Goal: Information Seeking & Learning: Learn about a topic

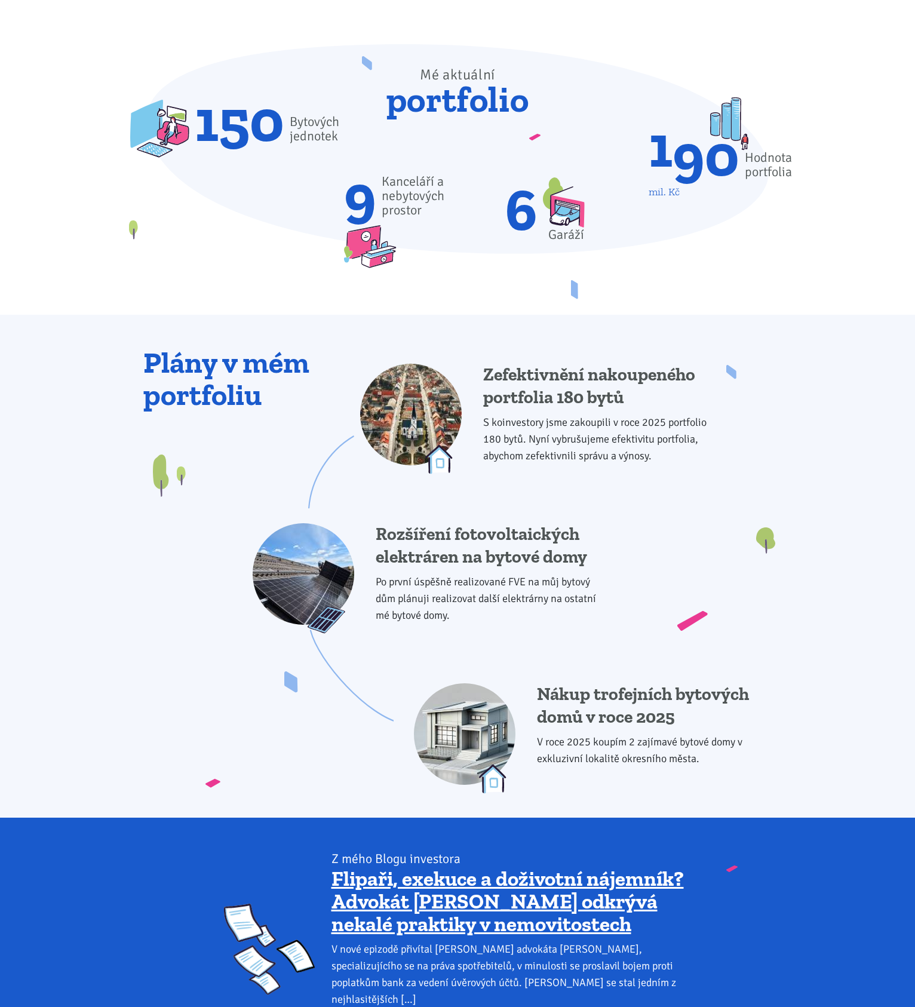
scroll to position [896, 0]
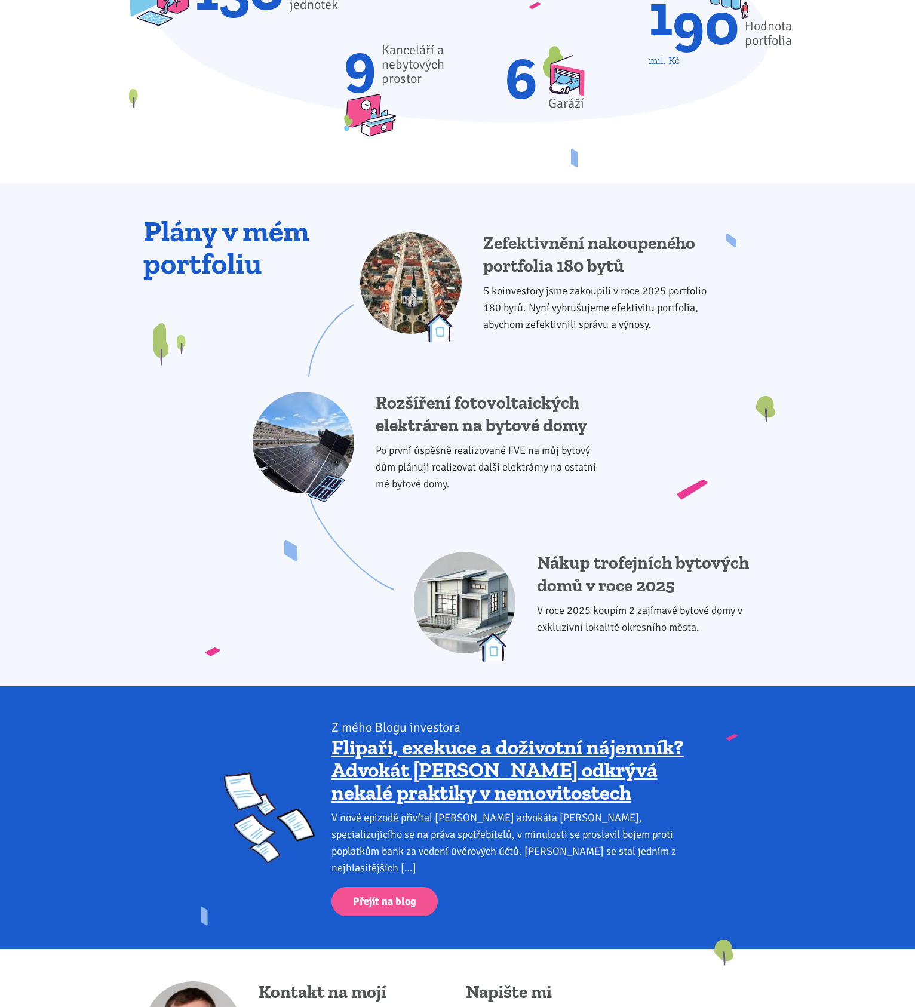
click at [556, 429] on h4 "Rozšíření fotovoltaických elektráren na bytové domy" at bounding box center [493, 414] width 235 height 45
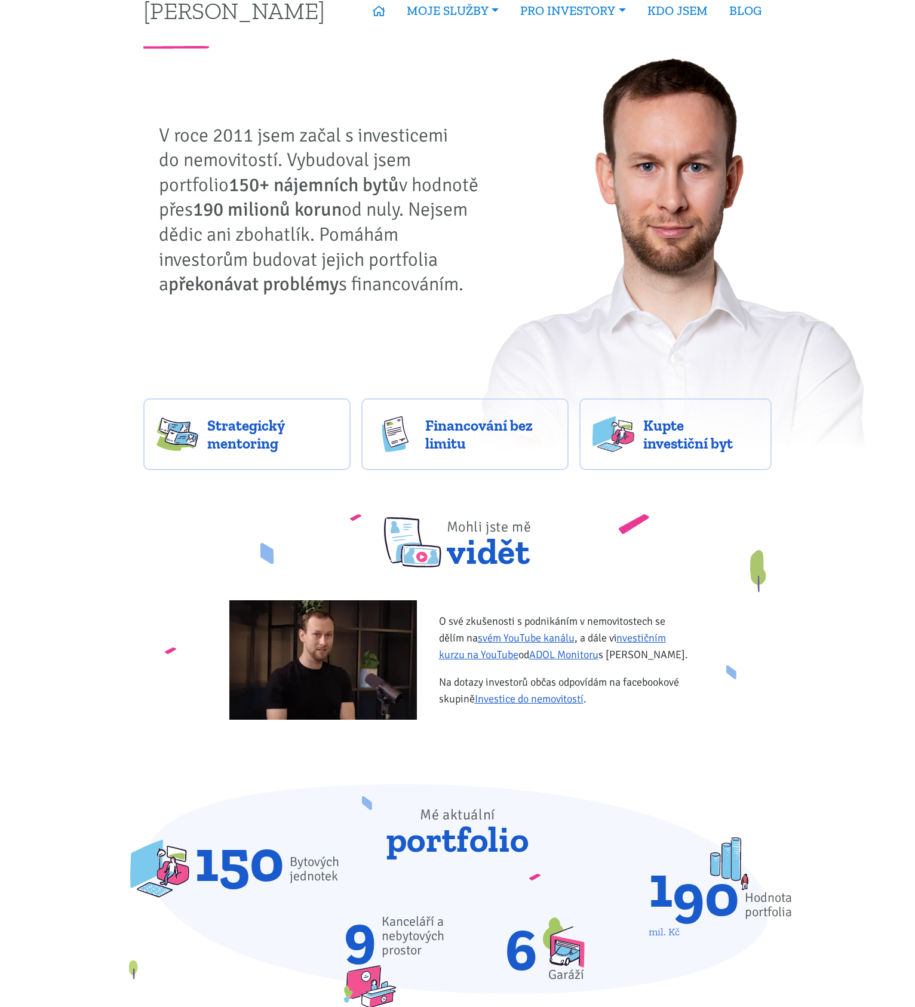
scroll to position [0, 0]
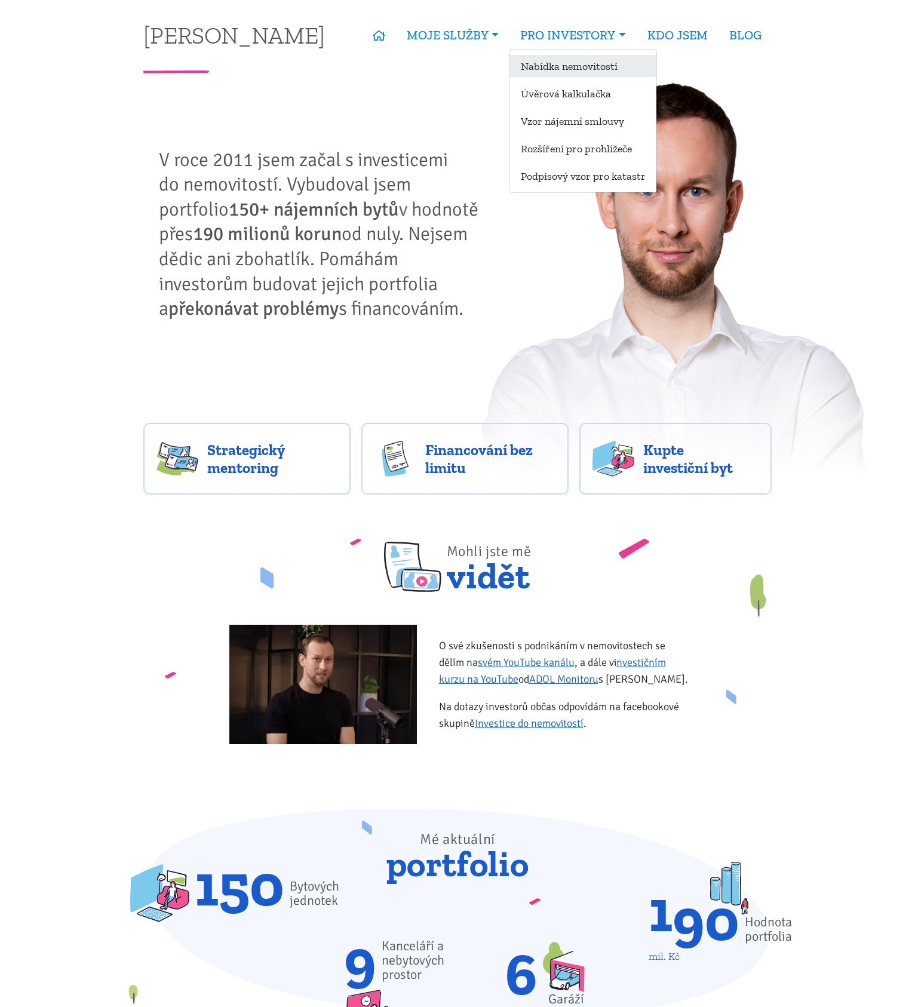
click at [558, 67] on link "Nabídka nemovitostí" at bounding box center [583, 66] width 146 height 22
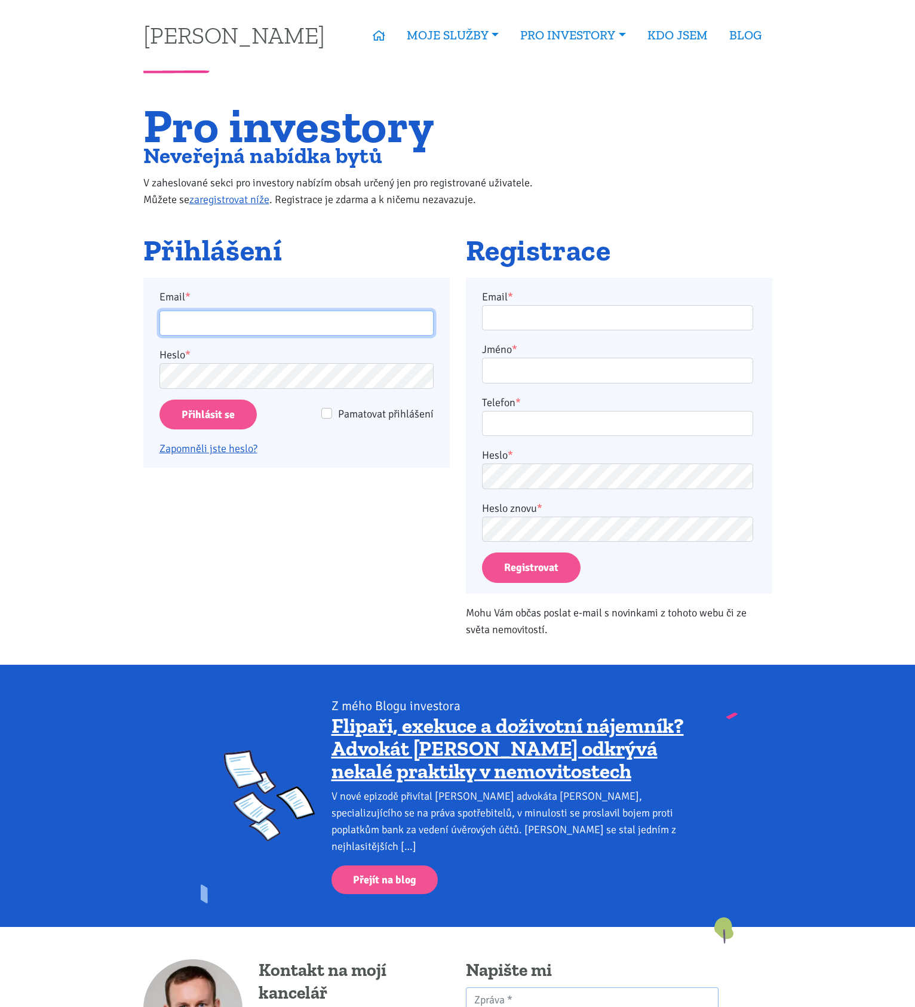
click at [213, 317] on input "Email *" at bounding box center [296, 323] width 274 height 26
type input "seykoramatej@gmail.com"
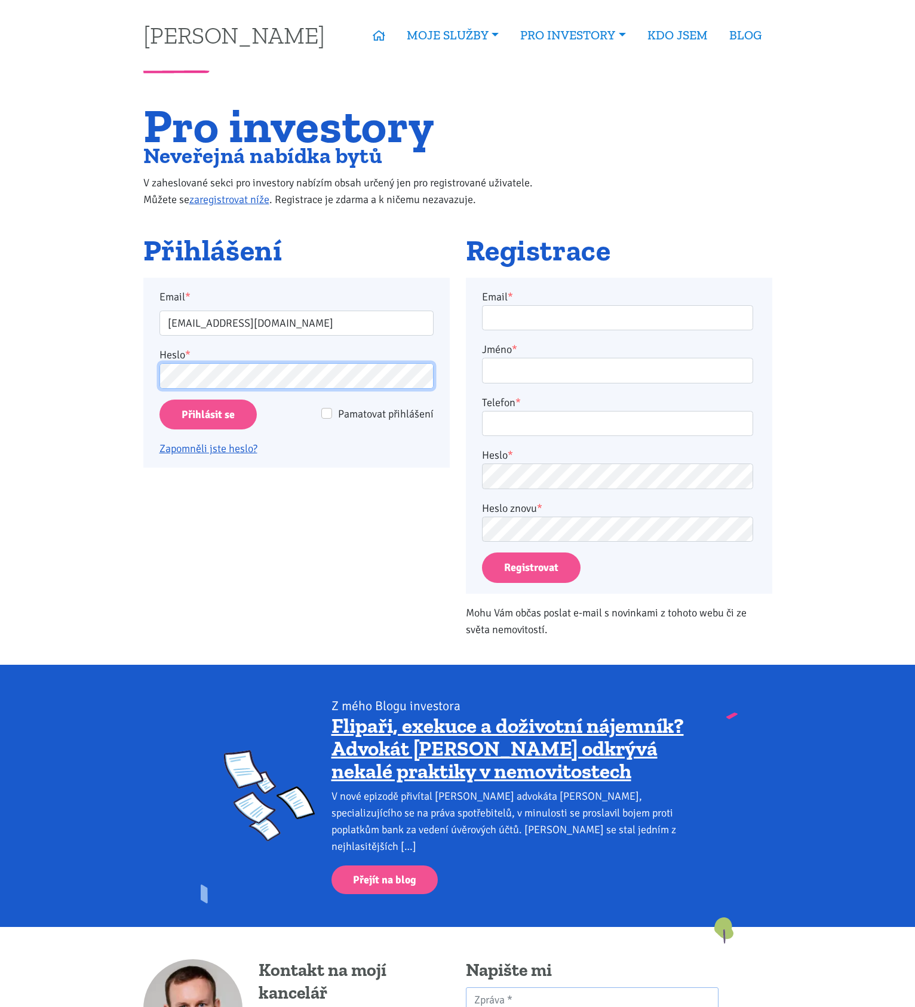
click at [159, 399] on input "Přihlásit se" at bounding box center [207, 414] width 97 height 30
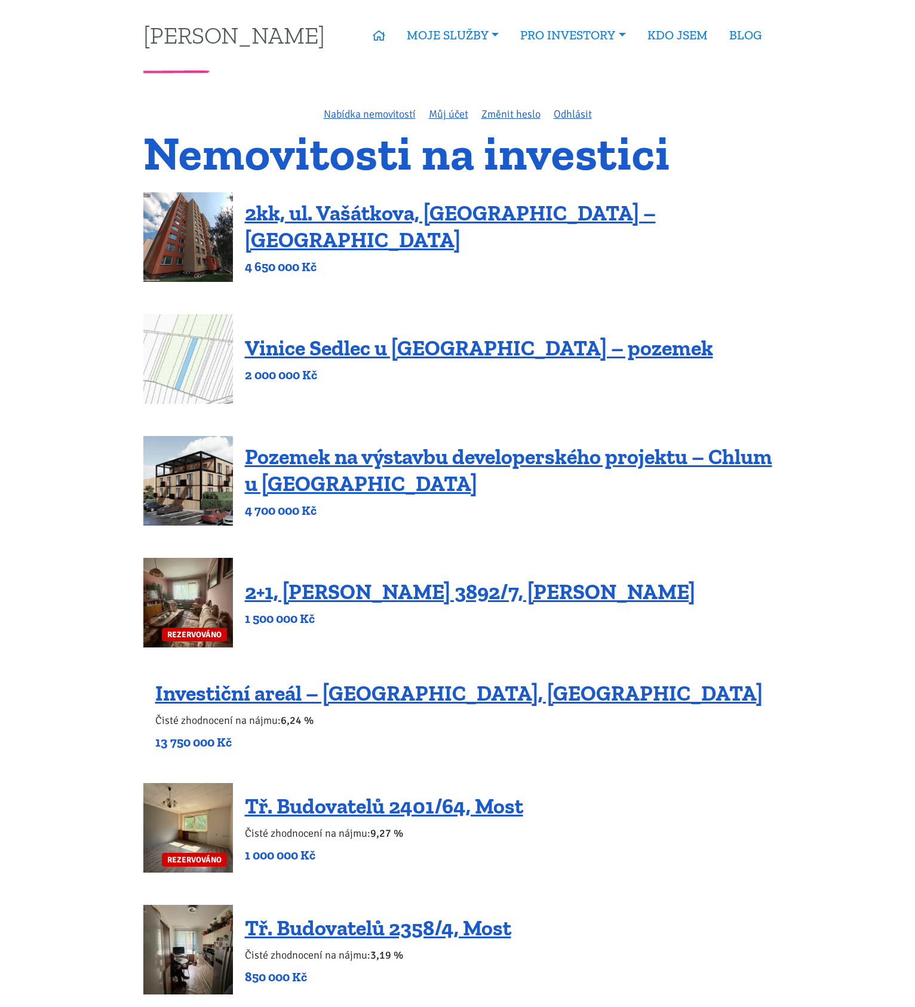
drag, startPoint x: 557, startPoint y: 596, endPoint x: 818, endPoint y: 549, distance: 265.6
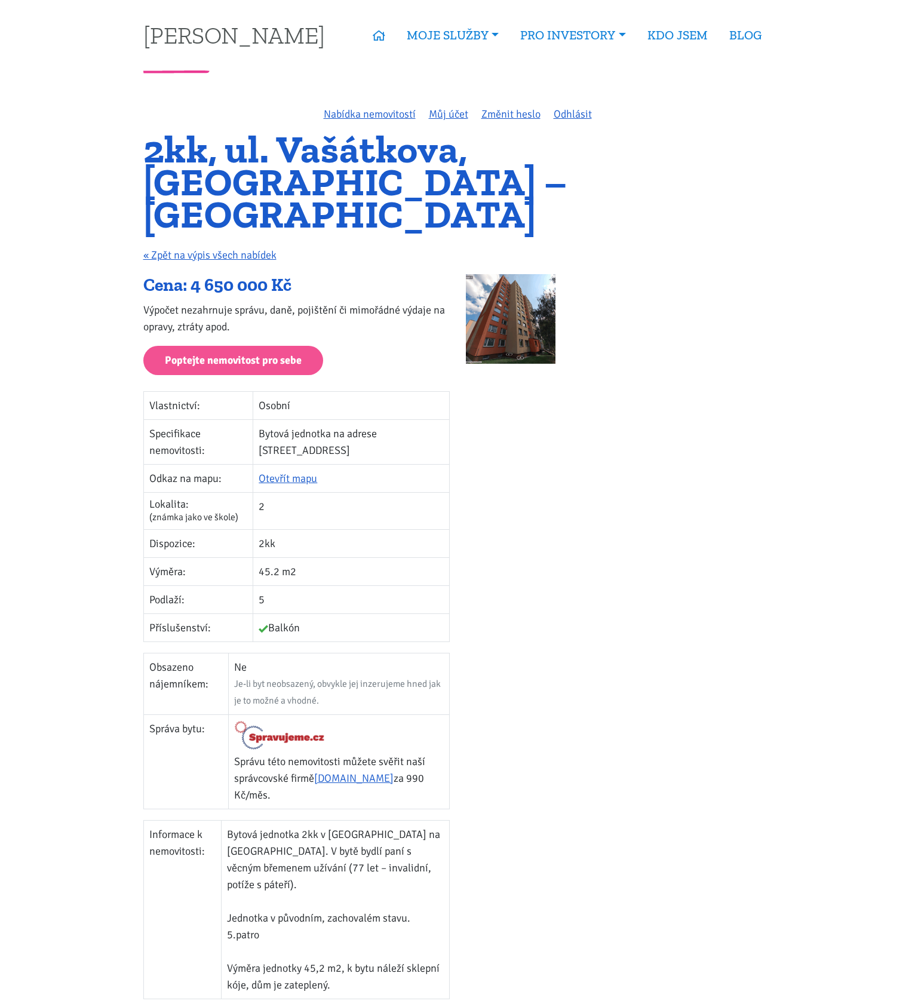
click at [496, 304] on img at bounding box center [511, 319] width 90 height 90
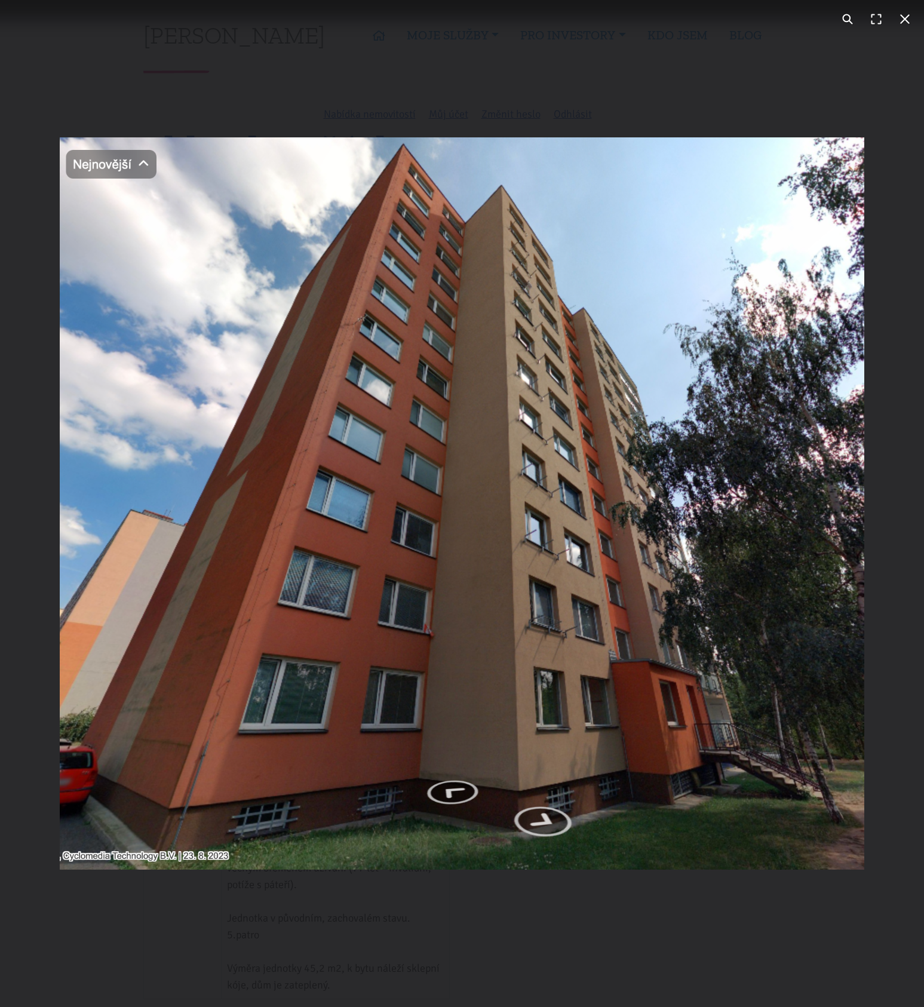
click at [645, 76] on div "You can close this modal content with the ESC key" at bounding box center [462, 503] width 924 height 1007
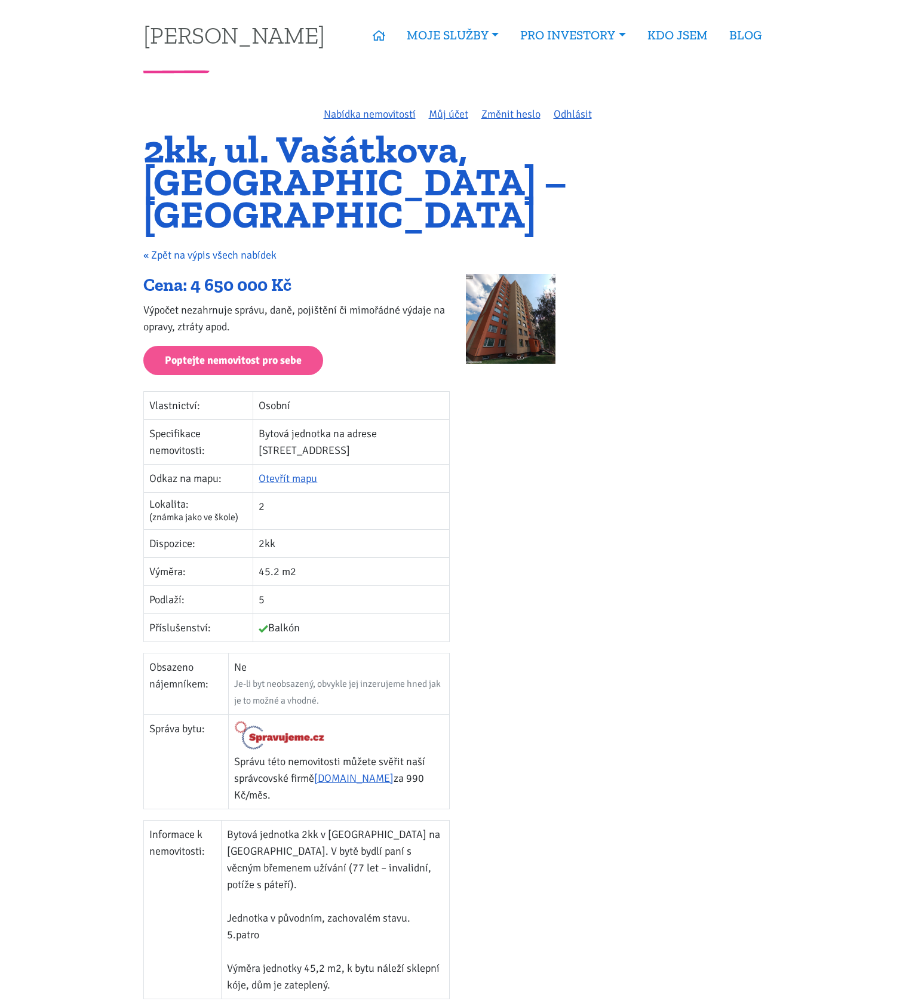
click at [250, 248] on link "« Zpět na výpis všech nabídek" at bounding box center [209, 254] width 133 height 13
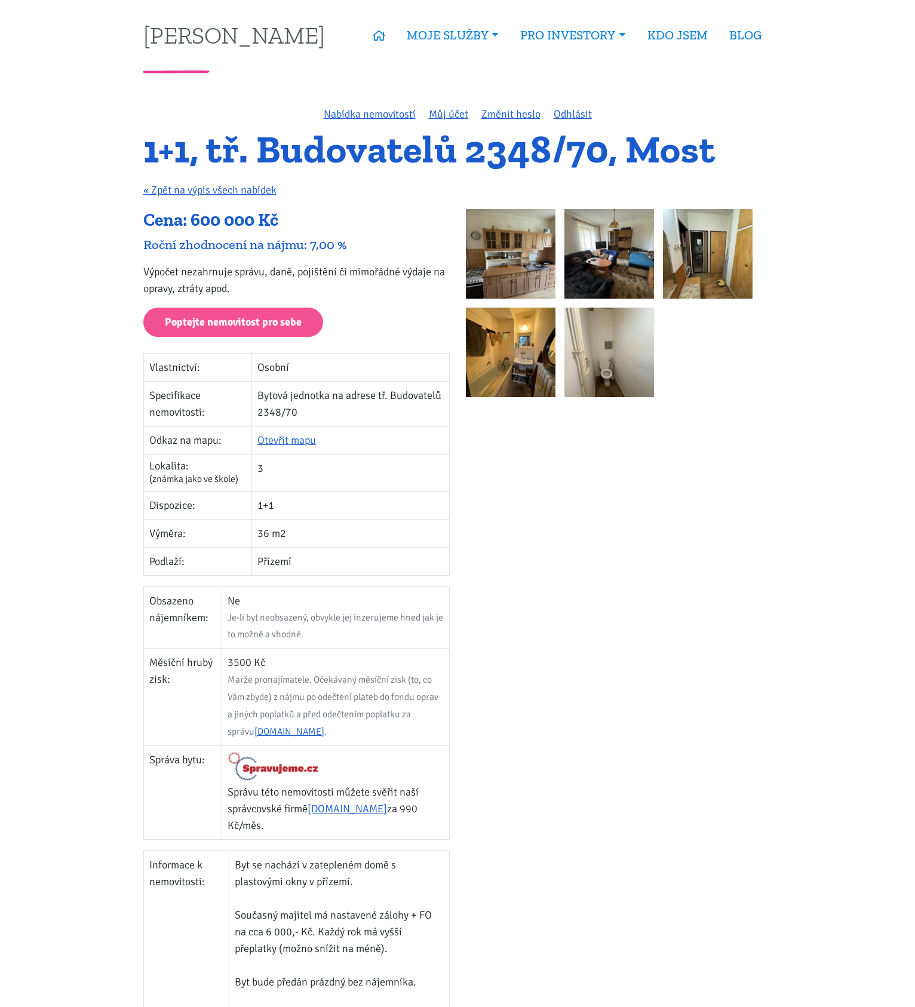
click at [515, 270] on img at bounding box center [511, 254] width 90 height 90
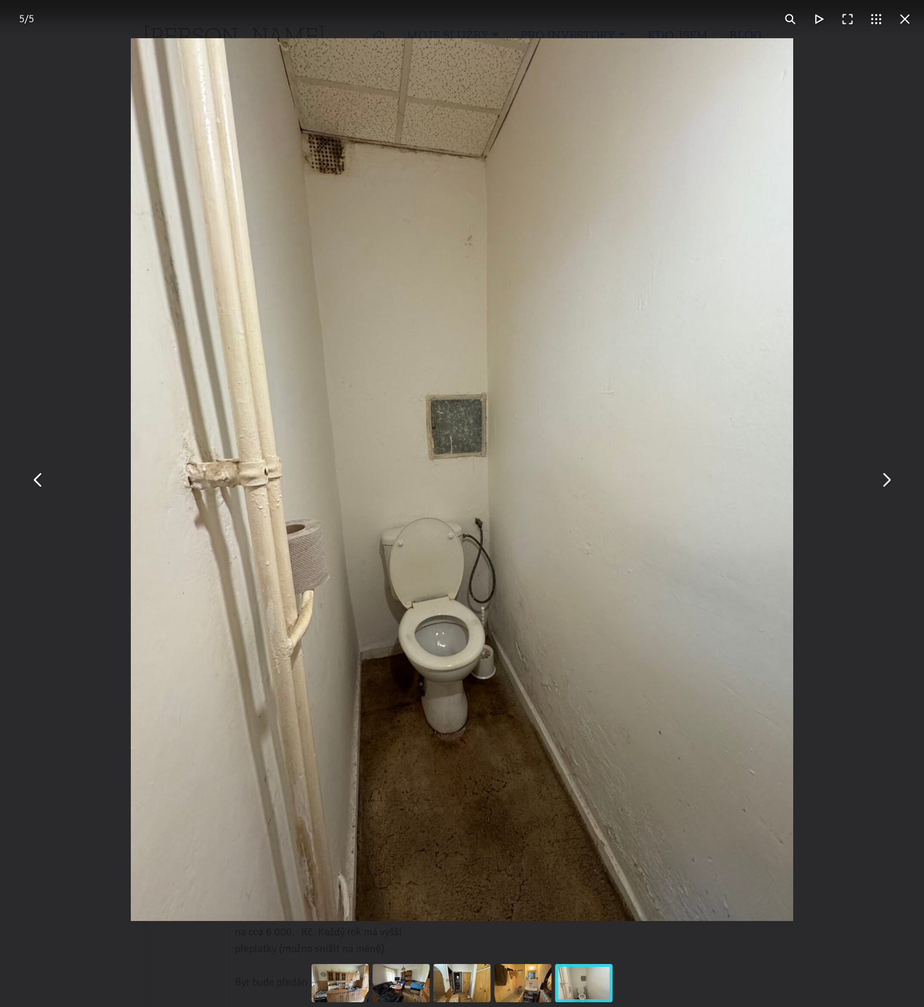
click at [838, 390] on div "You can close this modal content with the ESC key" at bounding box center [462, 479] width 924 height 959
